Goal: Task Accomplishment & Management: Manage account settings

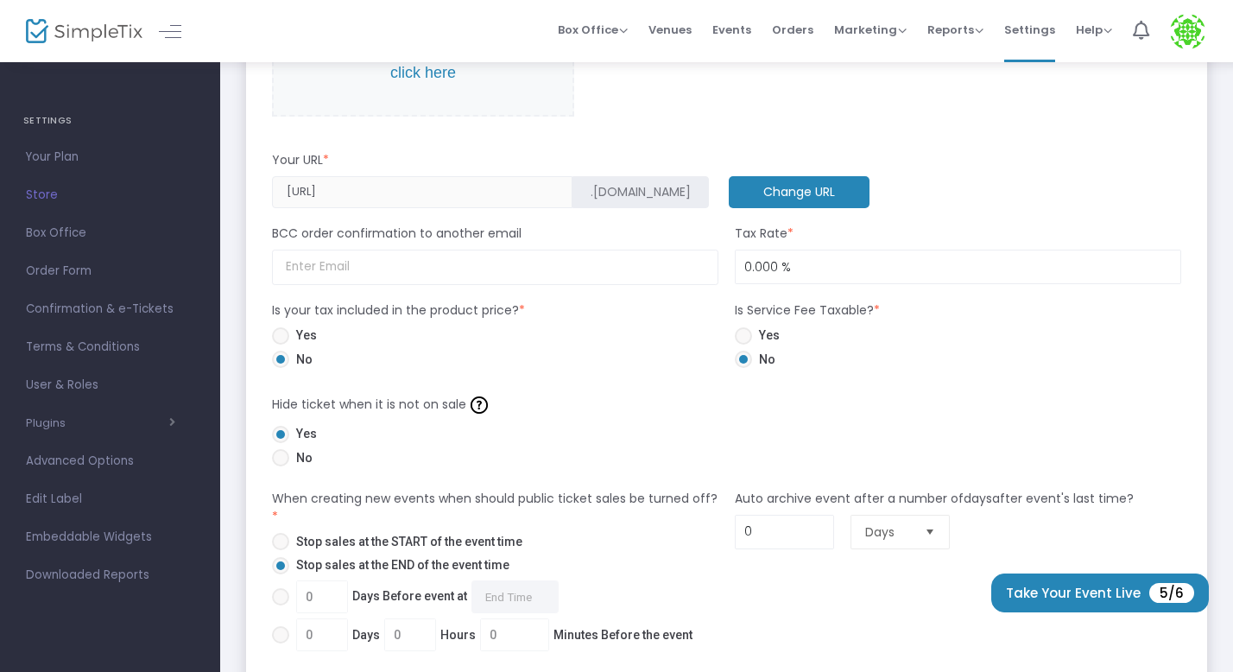
scroll to position [705, 0]
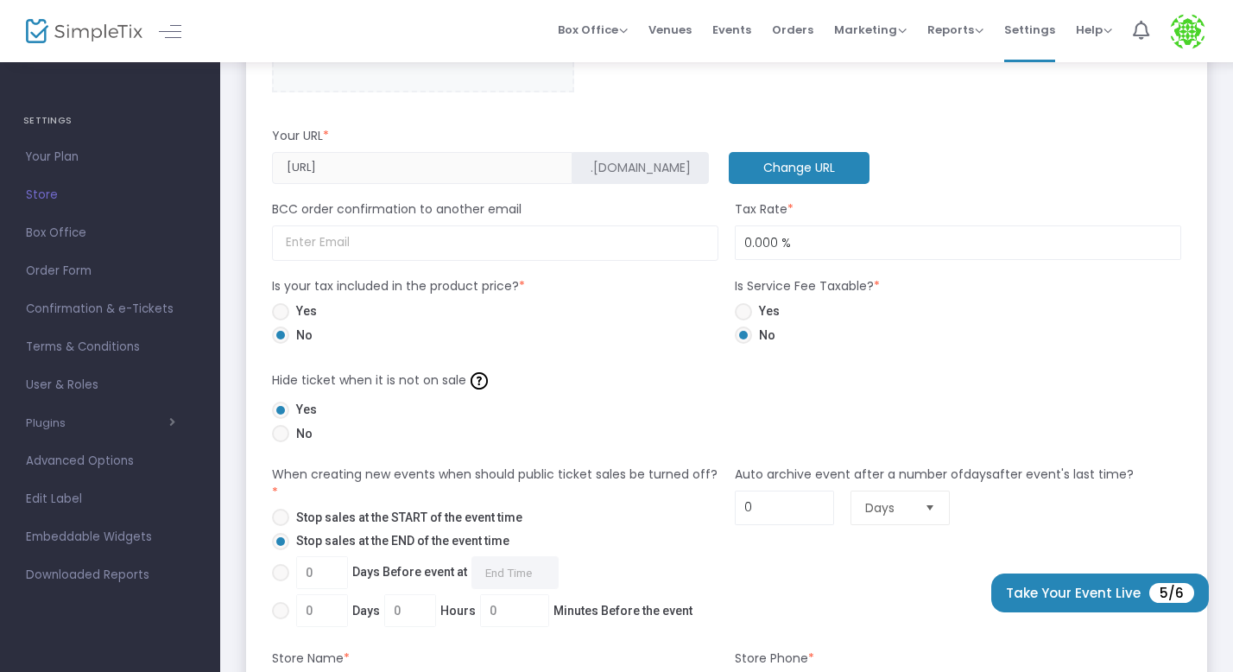
click at [276, 314] on span at bounding box center [280, 311] width 17 height 17
click at [280, 320] on input "Yes" at bounding box center [280, 320] width 1 height 1
radio input "true"
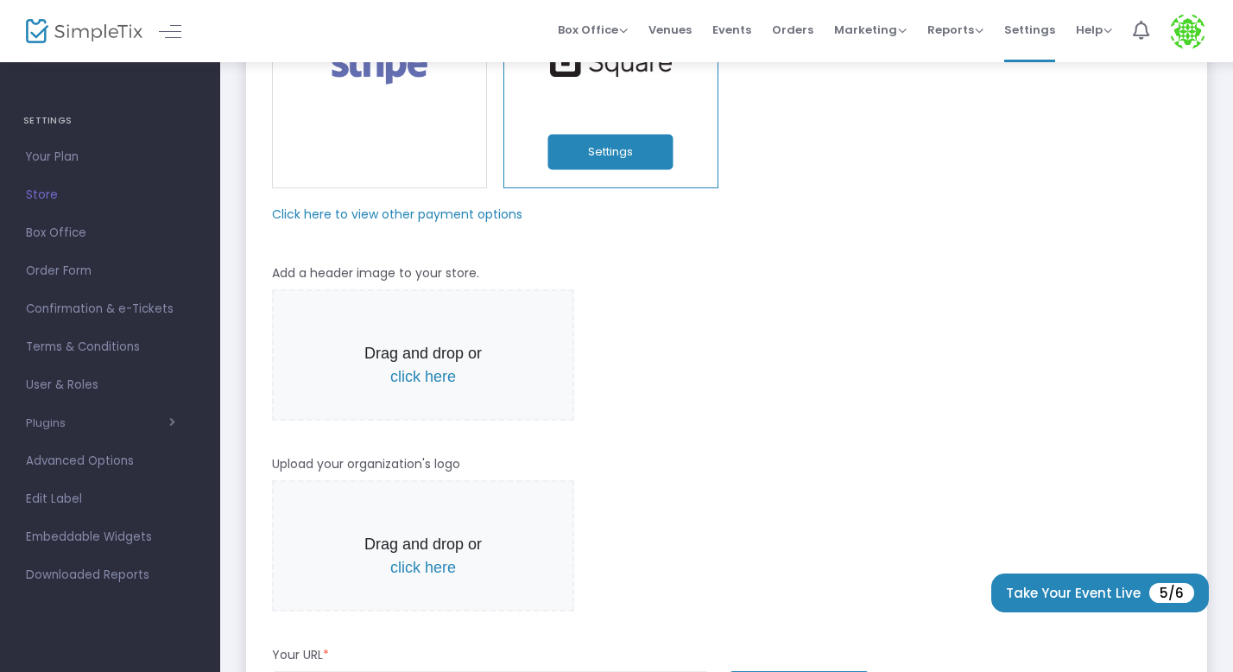
scroll to position [0, 0]
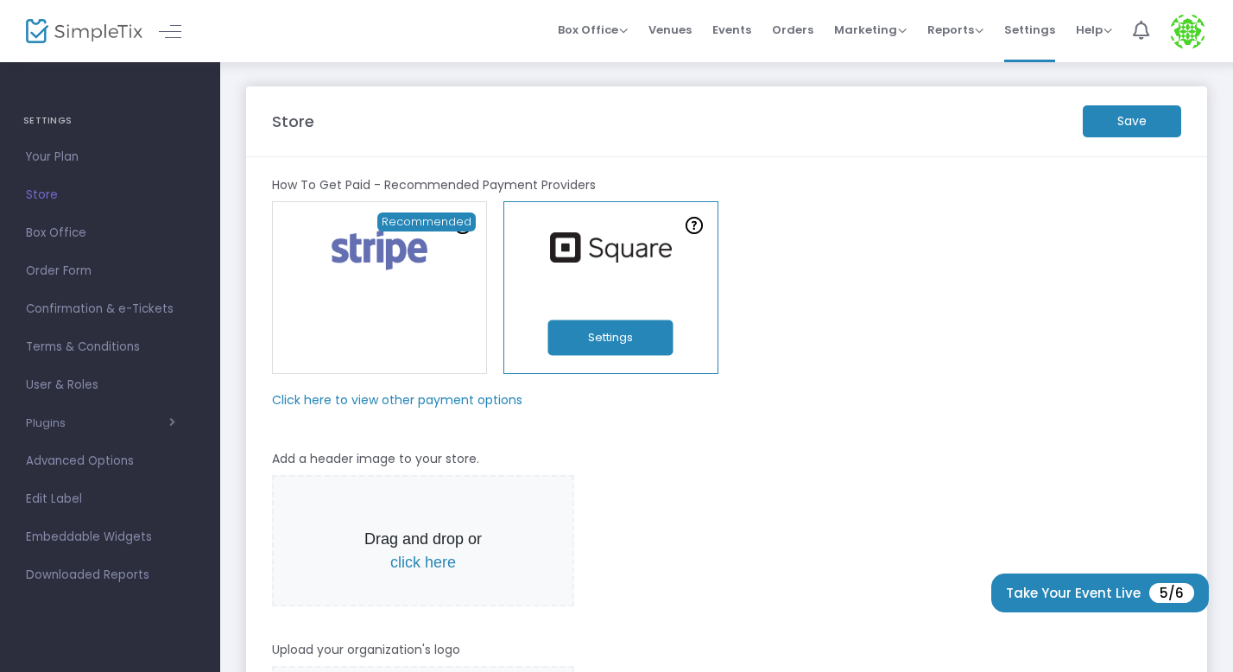
click at [1133, 124] on m-button "Save" at bounding box center [1132, 121] width 98 height 32
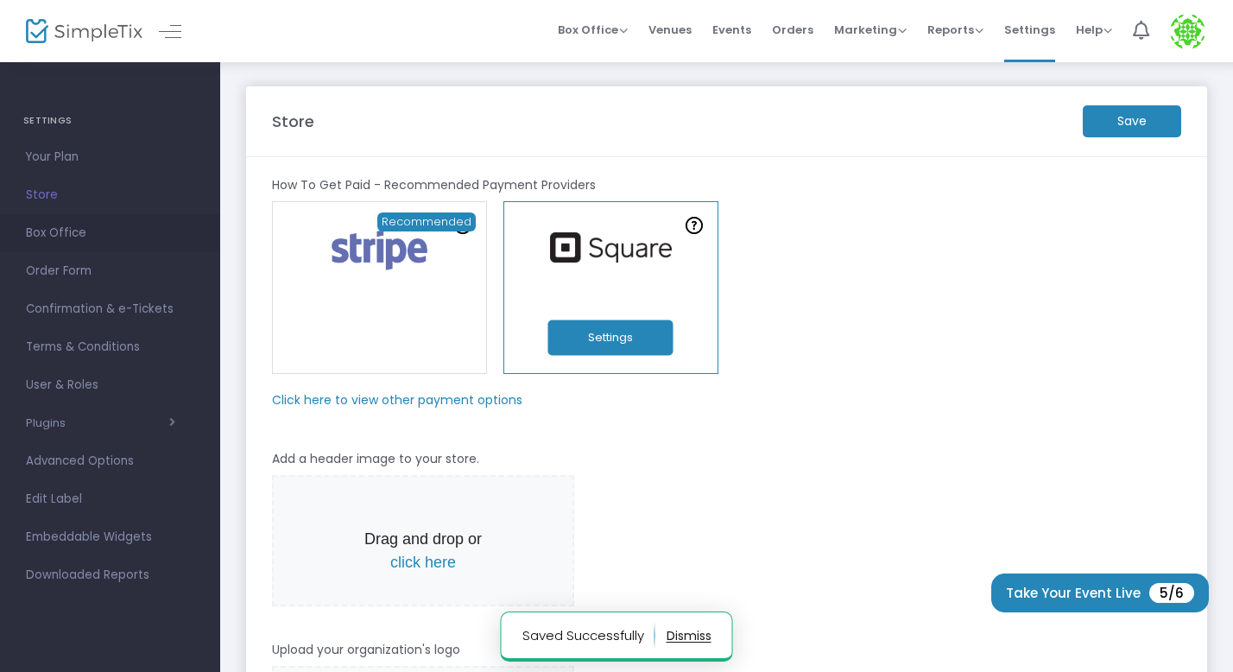
click at [61, 229] on span "Box Office" at bounding box center [110, 233] width 168 height 22
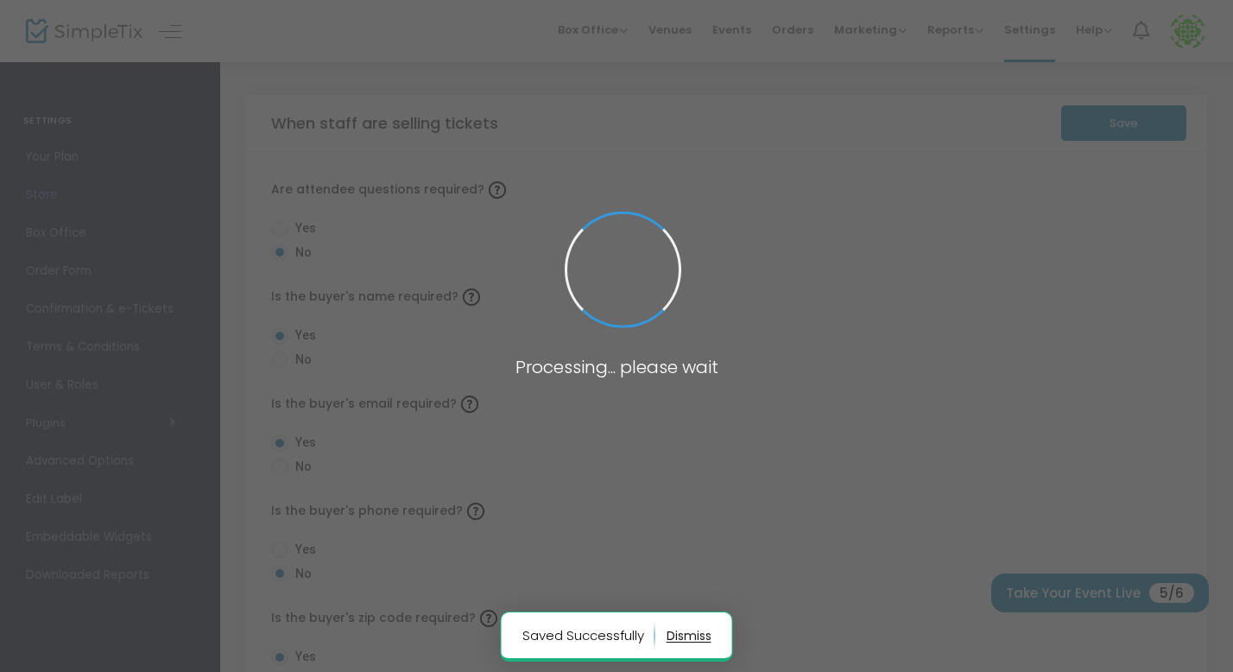
radio input "false"
radio input "true"
radio input "false"
radio input "true"
radio input "false"
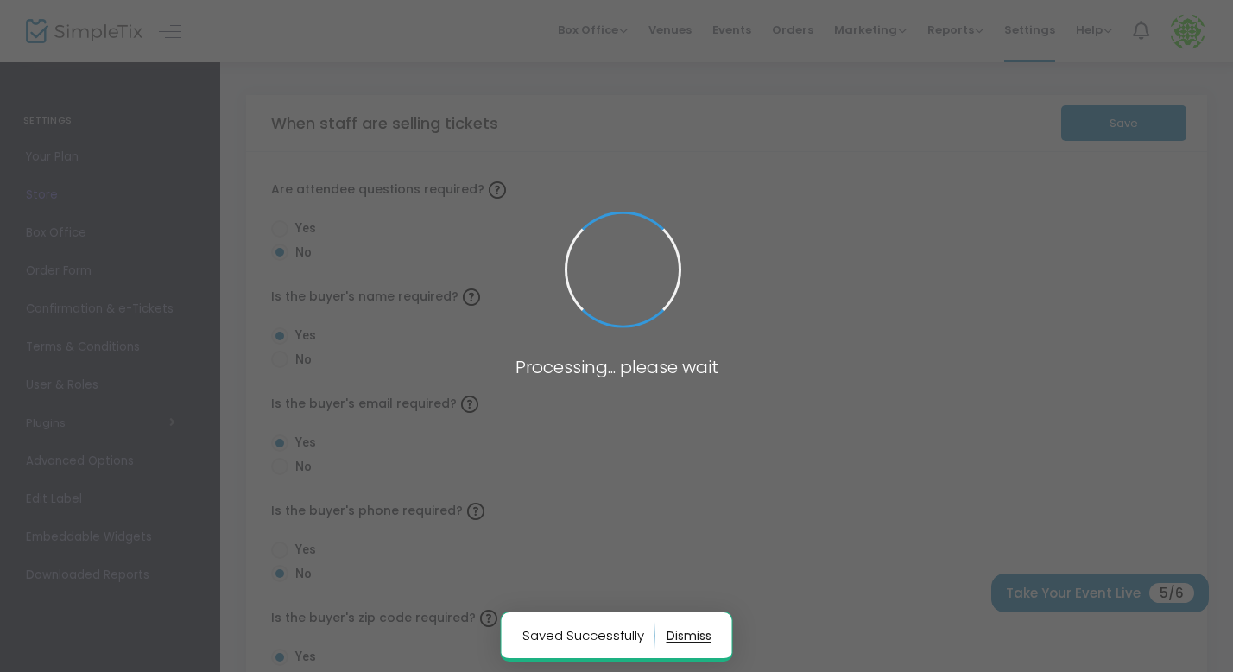
radio input "true"
radio input "false"
radio input "true"
radio input "false"
radio input "true"
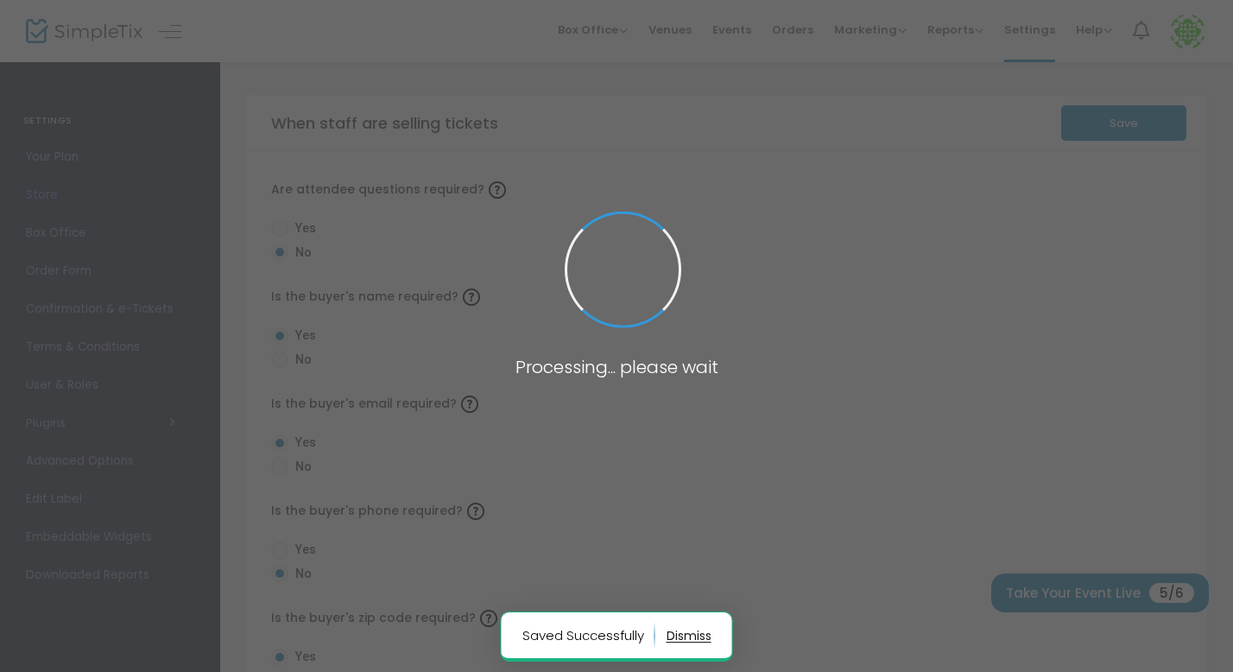
radio input "true"
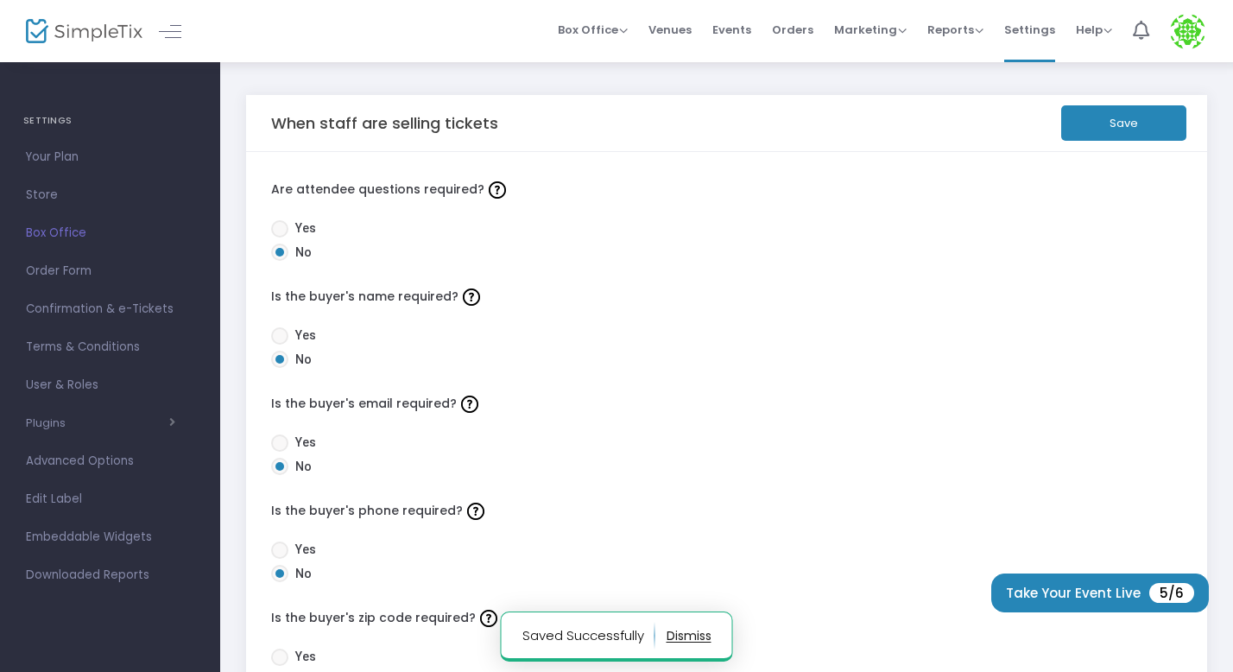
click at [279, 228] on span at bounding box center [279, 228] width 17 height 17
click at [279, 237] on input "Yes" at bounding box center [279, 237] width 1 height 1
radio input "true"
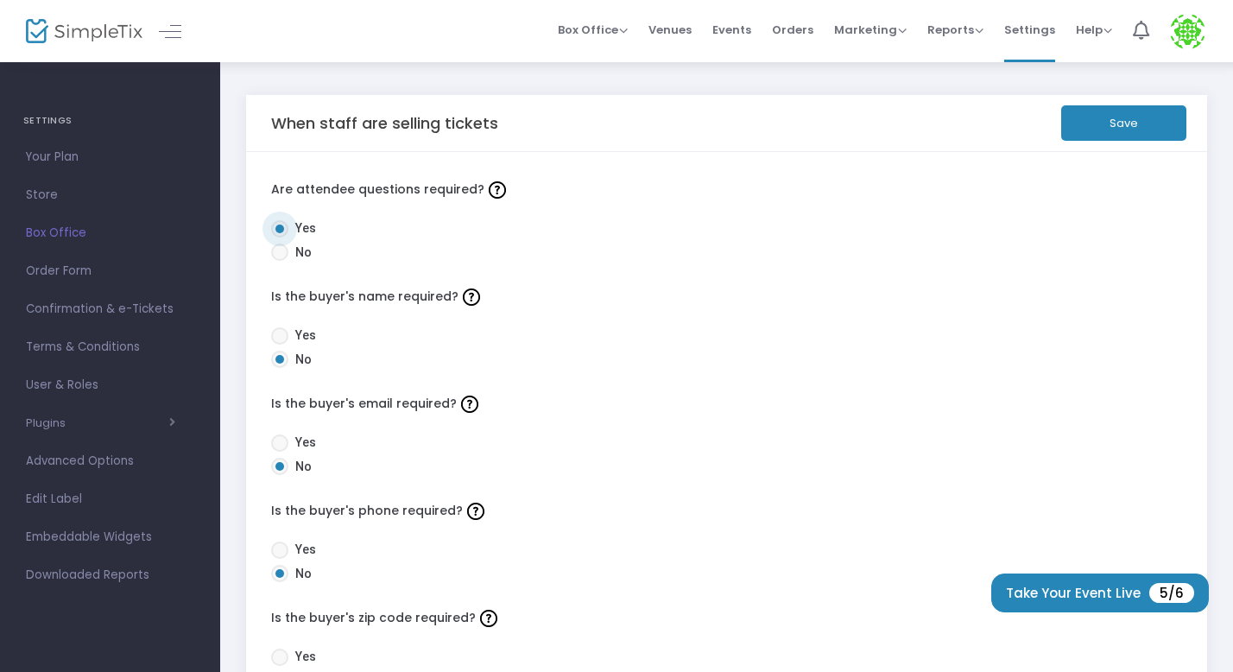
click at [281, 337] on span at bounding box center [279, 335] width 17 height 17
click at [280, 345] on input "Yes" at bounding box center [279, 345] width 1 height 1
radio input "true"
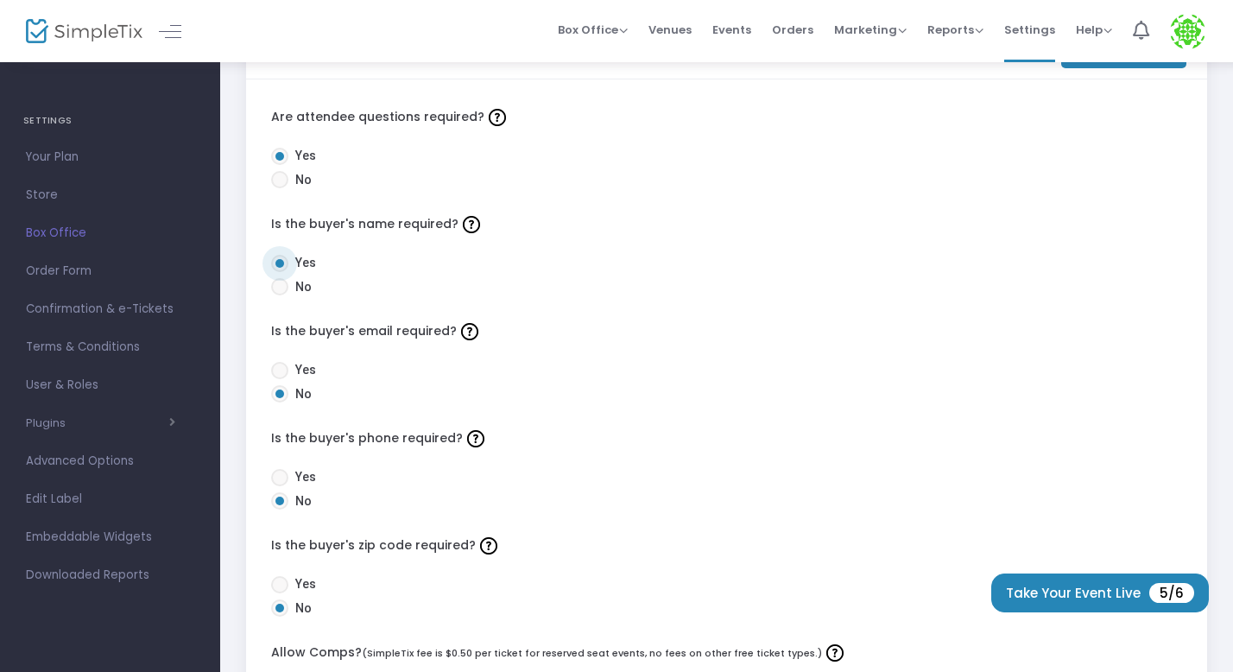
scroll to position [79, 0]
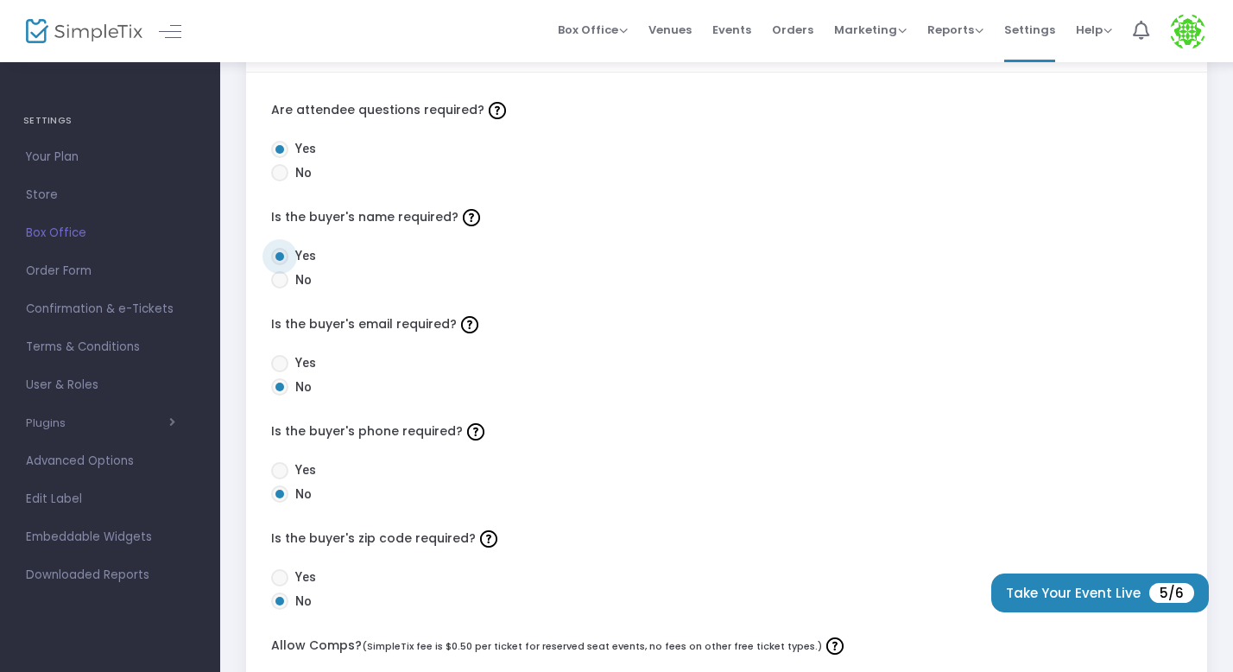
click at [281, 368] on span at bounding box center [279, 363] width 17 height 17
click at [280, 372] on input "Yes" at bounding box center [279, 372] width 1 height 1
radio input "true"
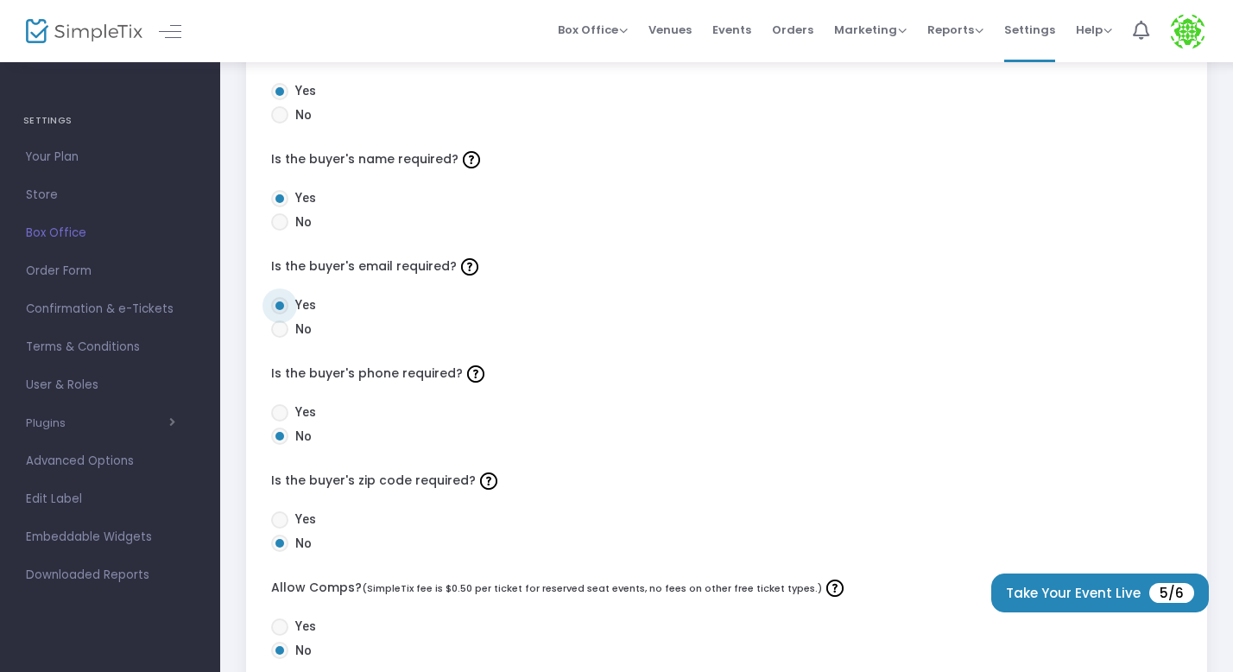
scroll to position [154, 0]
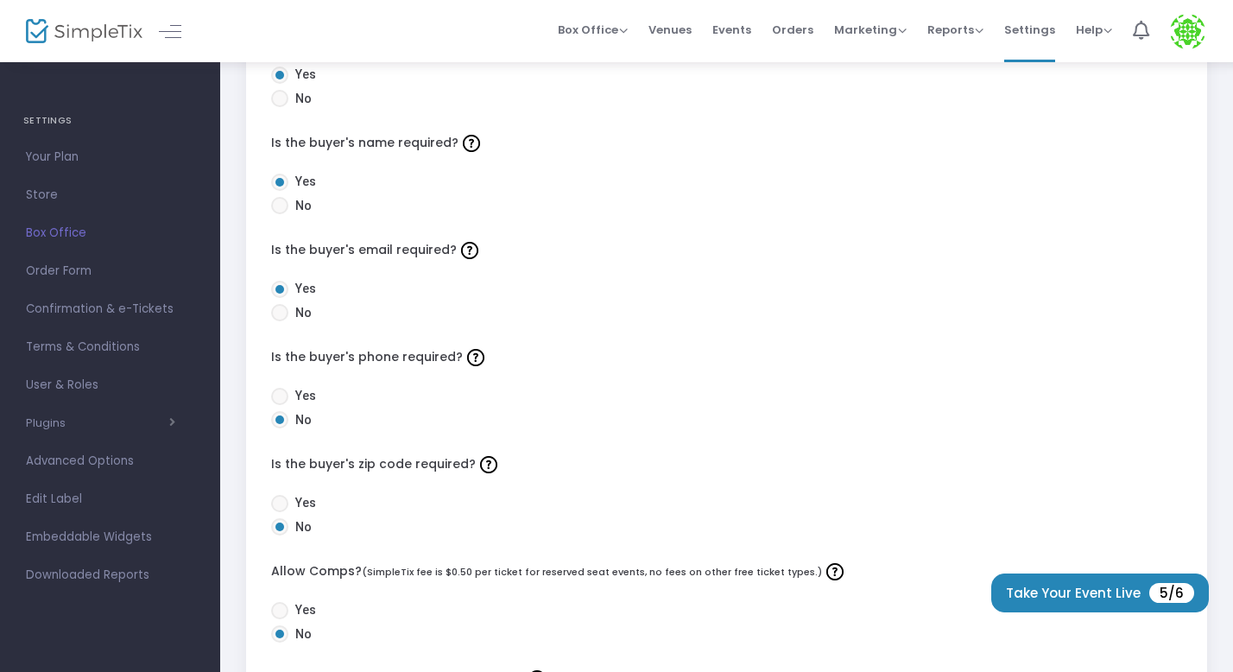
click at [277, 398] on span at bounding box center [279, 396] width 17 height 17
click at [279, 405] on input "Yes" at bounding box center [279, 405] width 1 height 1
radio input "true"
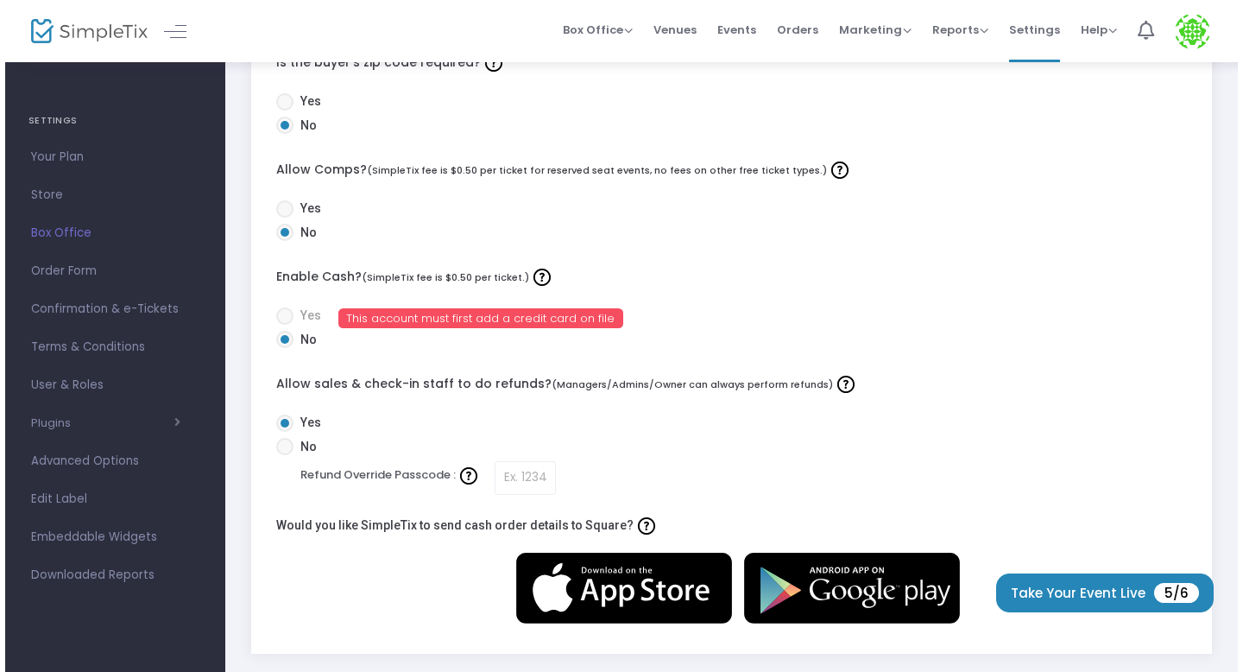
scroll to position [0, 0]
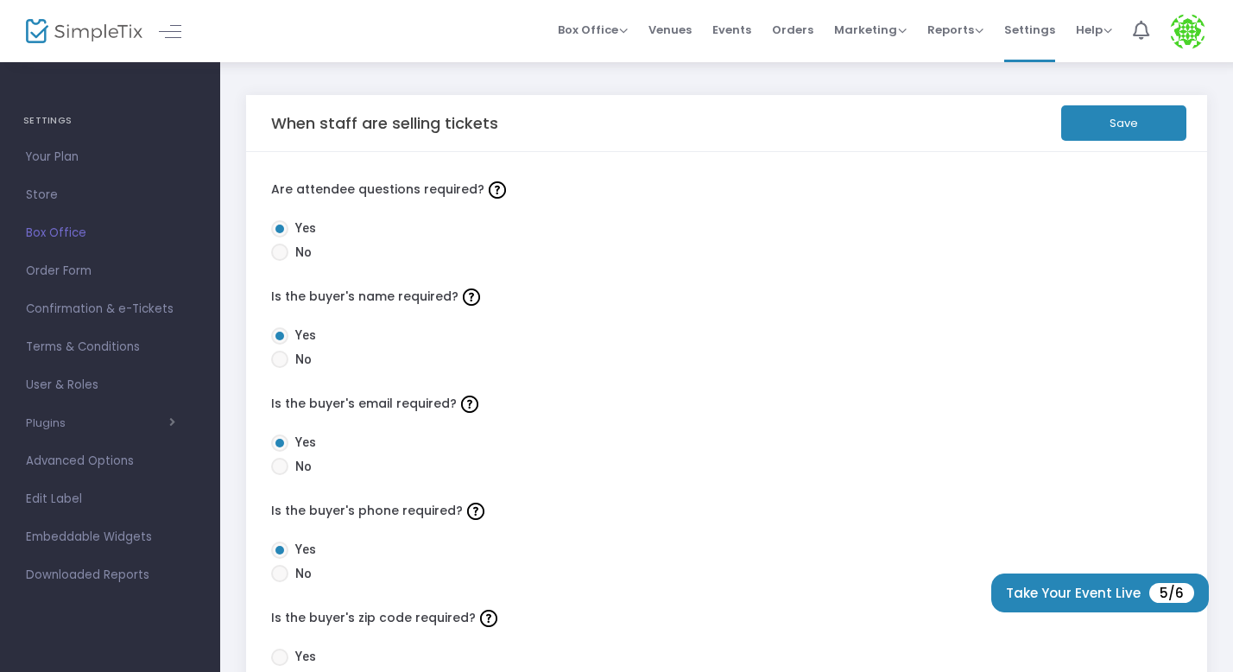
click at [1109, 133] on button "Save" at bounding box center [1123, 122] width 125 height 35
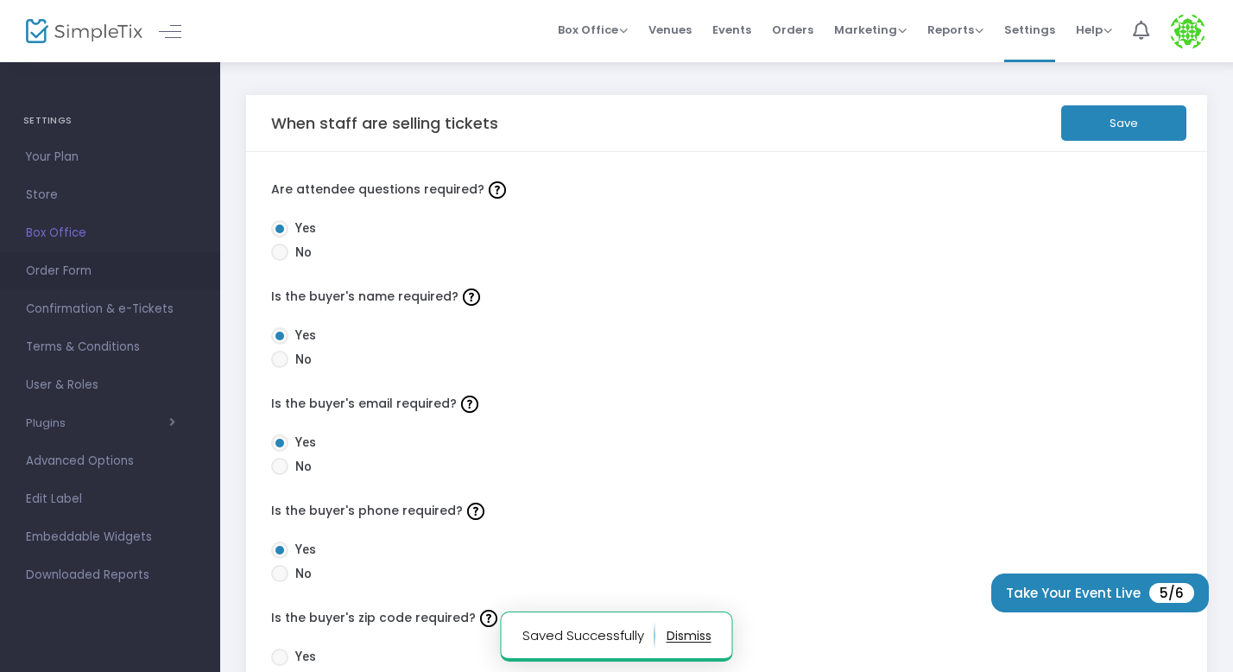
click at [71, 254] on link "Order Form" at bounding box center [110, 271] width 220 height 38
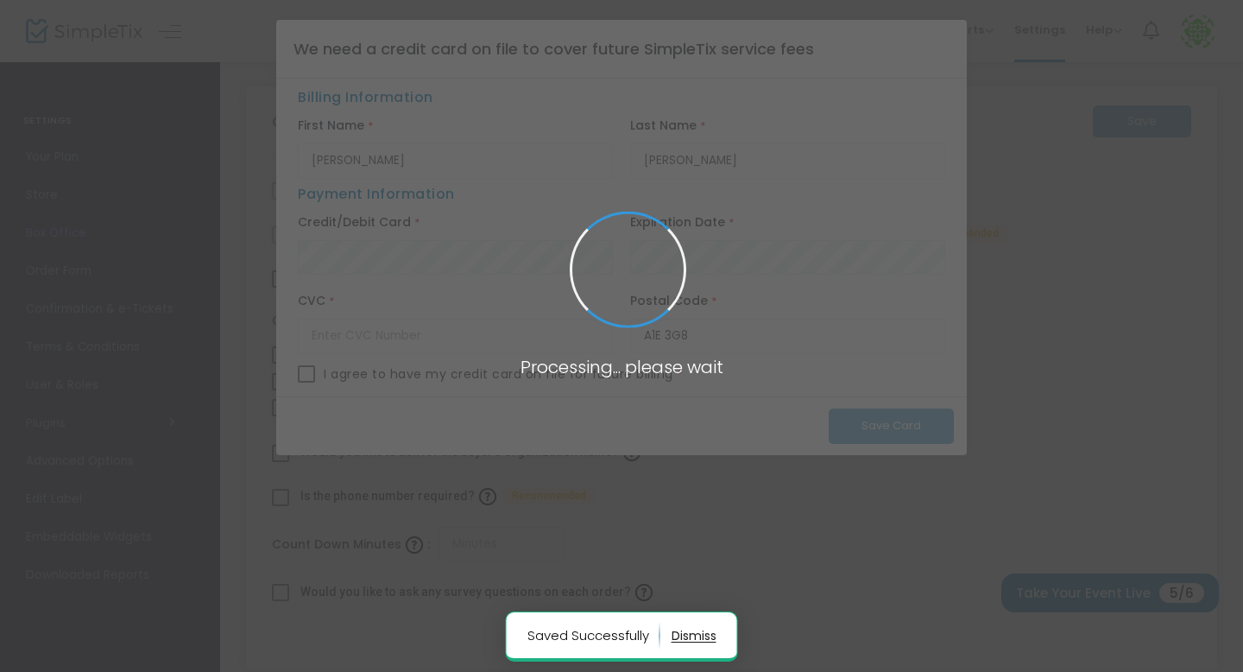
checkbox input "true"
type input "45"
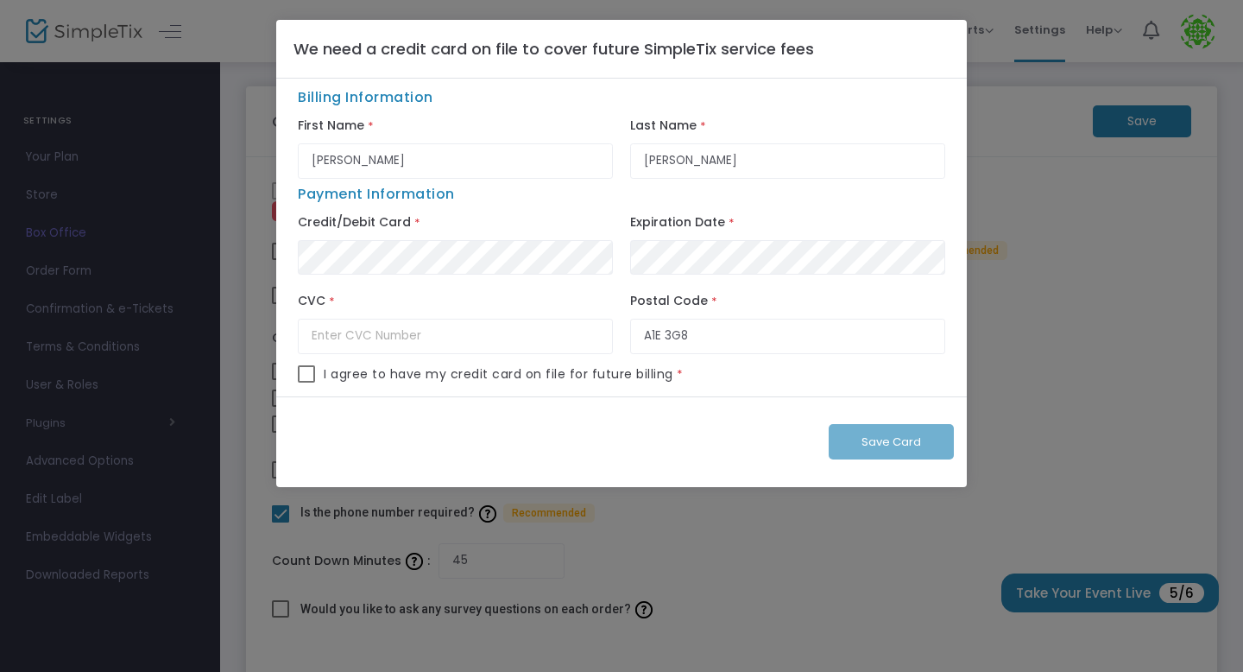
click at [624, 548] on ngb-modal-window "We need a credit card on file to cover future SimpleTix service fees Billing In…" at bounding box center [621, 336] width 1243 height 672
click at [45, 302] on ngb-modal-window "We need a credit card on file to cover future SimpleTix service fees Billing In…" at bounding box center [621, 336] width 1243 height 672
click at [80, 263] on ngb-modal-window "We need a credit card on file to cover future SimpleTix service fees Billing In…" at bounding box center [621, 336] width 1243 height 672
click at [270, 518] on ngb-modal-window "We need a credit card on file to cover future SimpleTix service fees Billing In…" at bounding box center [621, 336] width 1243 height 672
click at [1128, 177] on ngb-modal-window "We need a credit card on file to cover future SimpleTix service fees Billing In…" at bounding box center [621, 336] width 1243 height 672
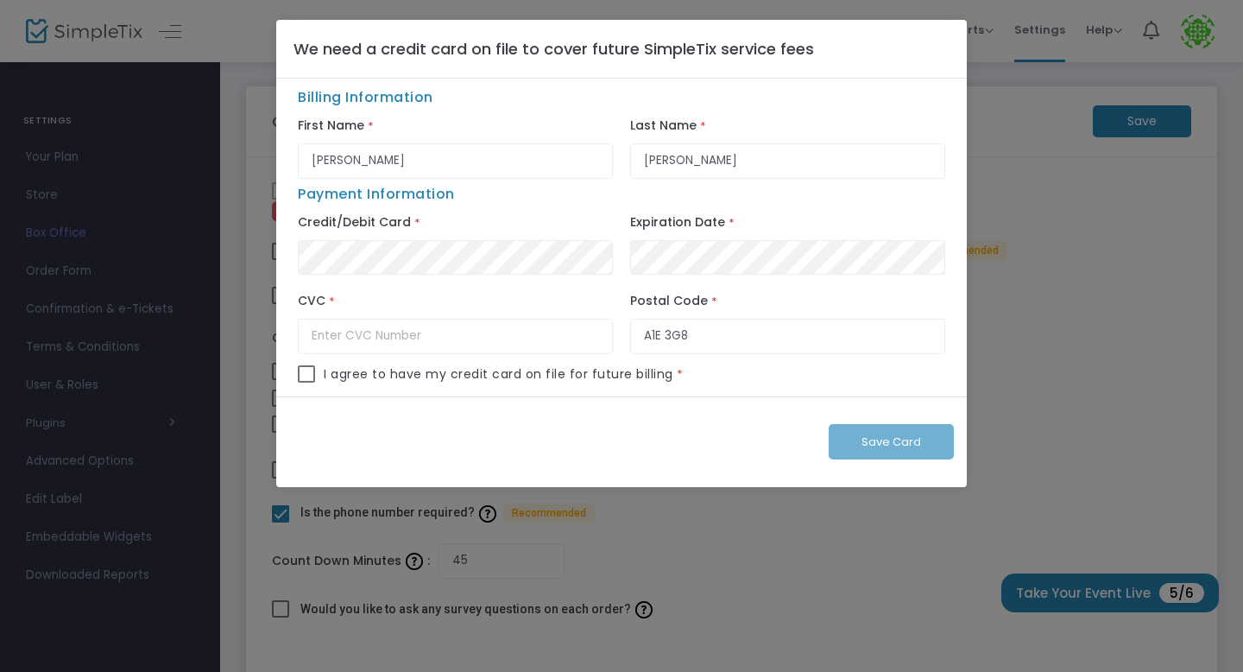
click at [77, 299] on ngb-modal-window "We need a credit card on file to cover future SimpleTix service fees Billing In…" at bounding box center [621, 336] width 1243 height 672
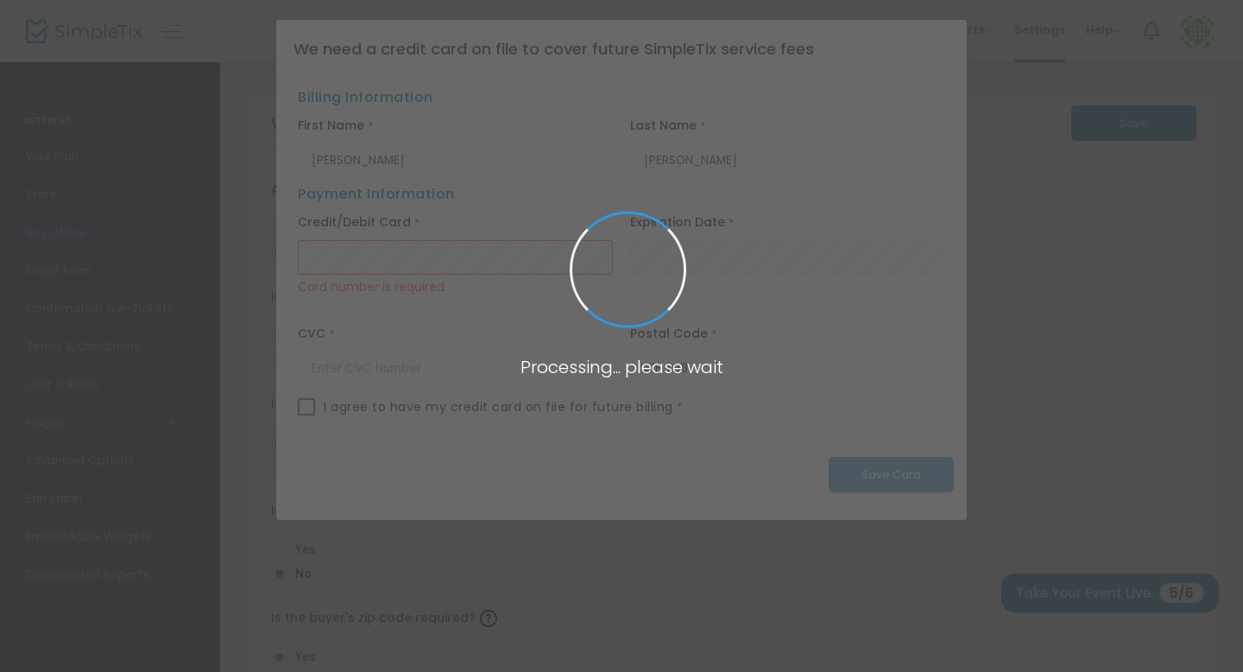
radio input "true"
radio input "false"
radio input "true"
radio input "false"
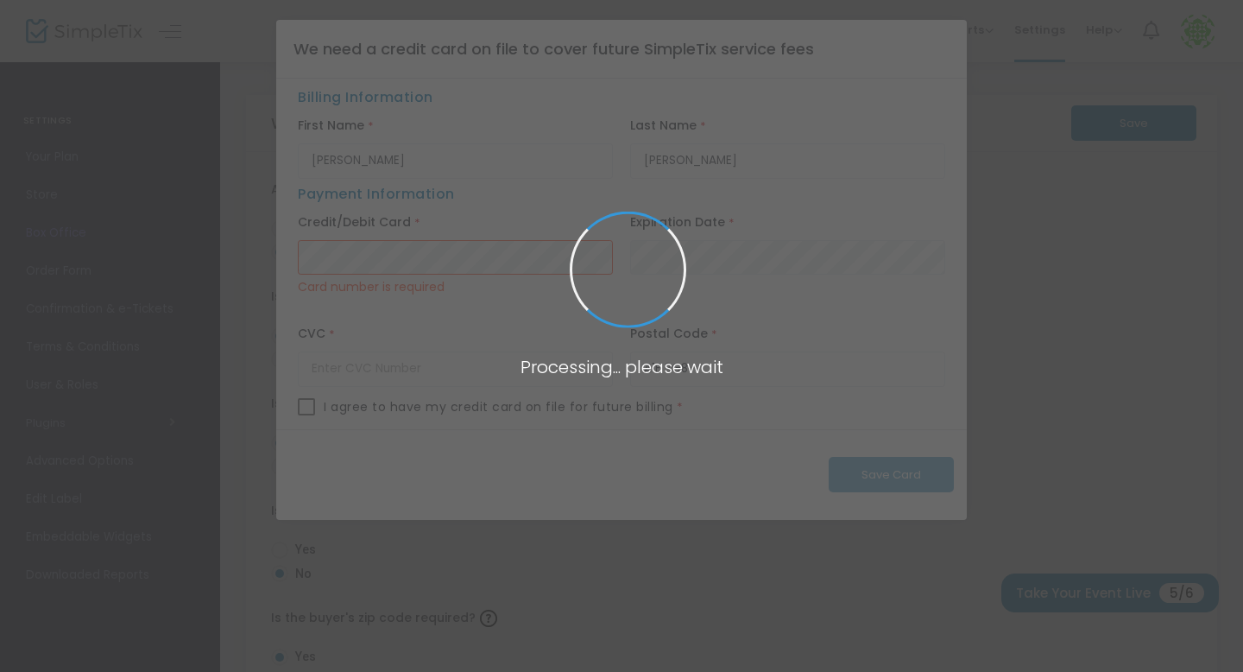
radio input "true"
radio input "false"
radio input "true"
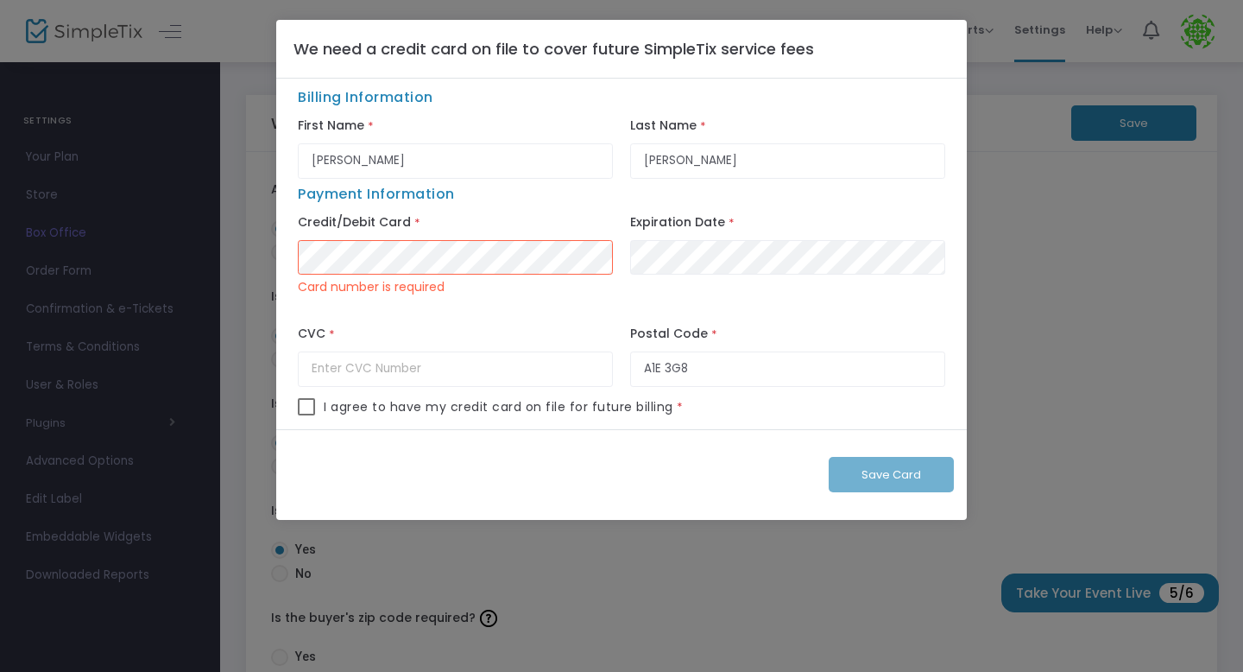
click at [748, 588] on ngb-modal-window "We need a credit card on file to cover future SimpleTix service fees Billing In…" at bounding box center [621, 336] width 1243 height 672
click at [932, 473] on div "Save Card" at bounding box center [621, 475] width 691 height 92
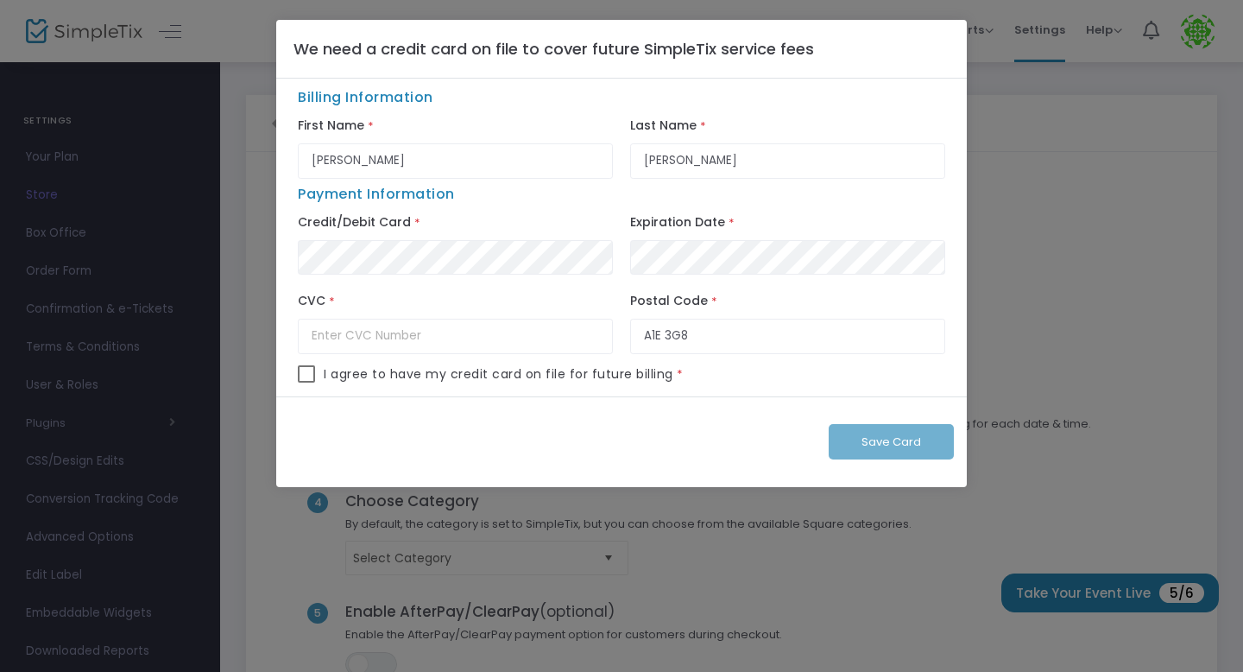
click at [174, 444] on ngb-modal-window "We need a credit card on file to cover future SimpleTix service fees Billing In…" at bounding box center [621, 336] width 1243 height 672
click at [161, 408] on ngb-modal-window "We need a credit card on file to cover future SimpleTix service fees Billing In…" at bounding box center [621, 336] width 1243 height 672
